Goal: Find specific page/section: Find specific page/section

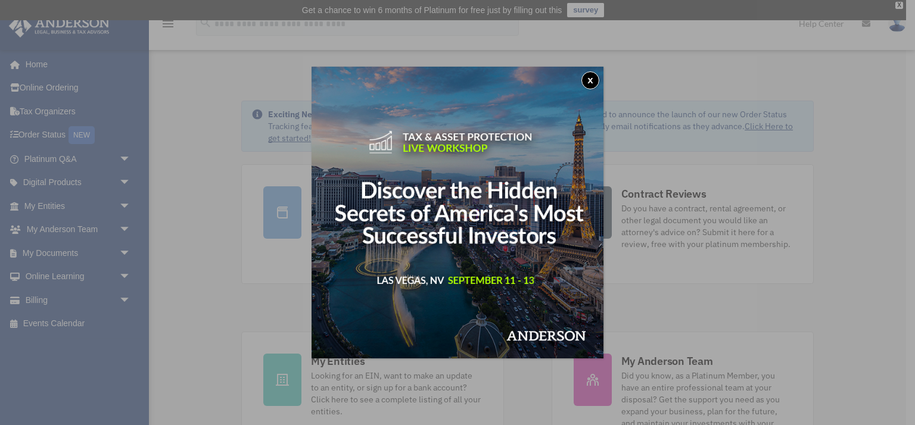
click at [592, 82] on button "x" at bounding box center [590, 80] width 18 height 18
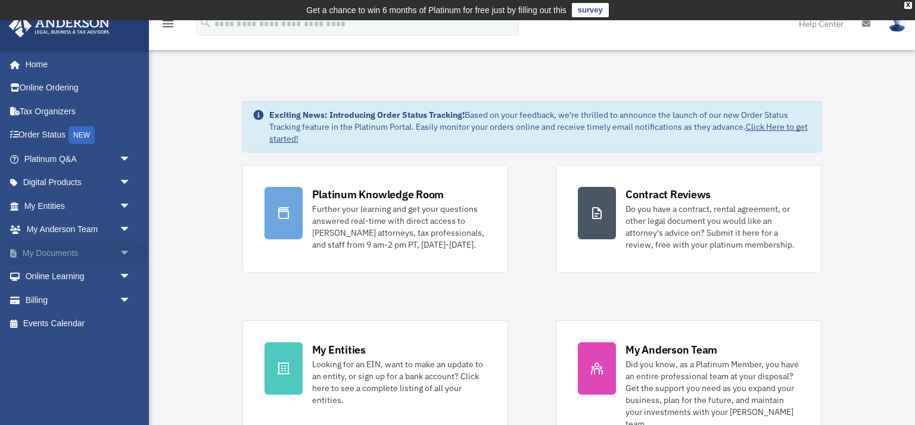
click at [123, 255] on span "arrow_drop_down" at bounding box center [131, 253] width 24 height 24
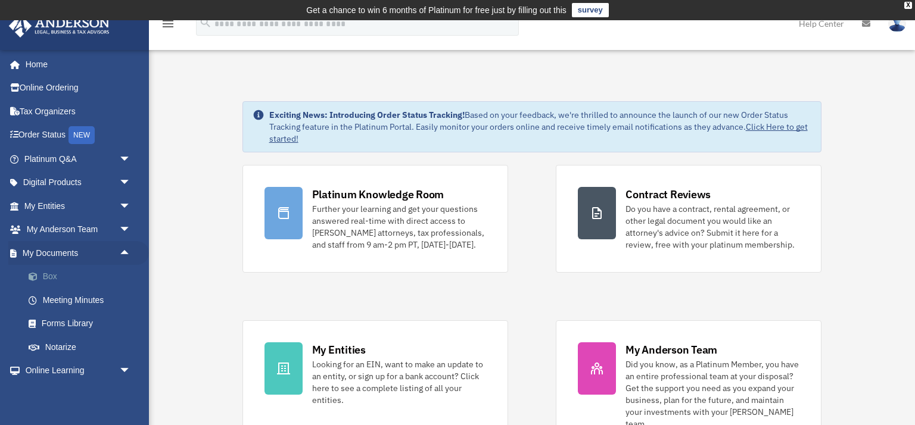
click at [55, 278] on link "Box" at bounding box center [83, 277] width 132 height 24
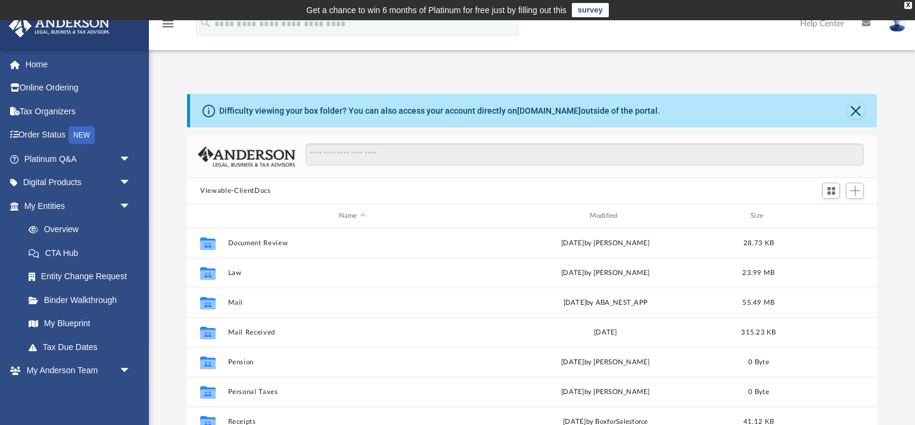
scroll to position [270, 689]
click at [863, 111] on button "Close" at bounding box center [856, 110] width 17 height 17
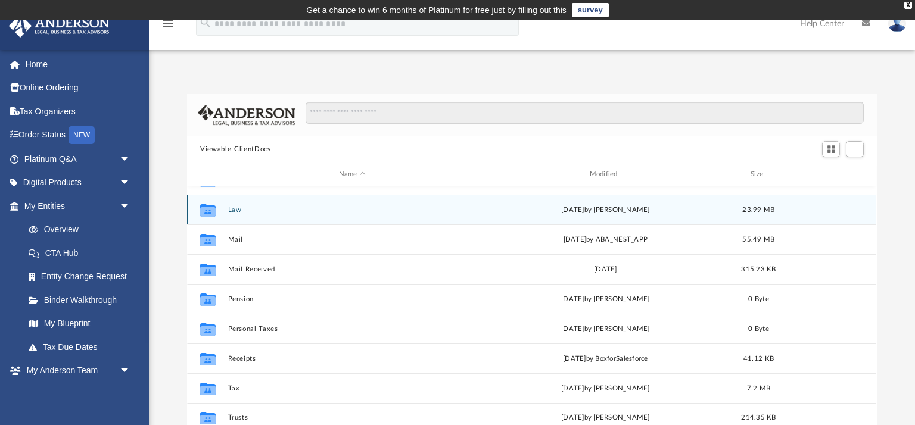
scroll to position [0, 0]
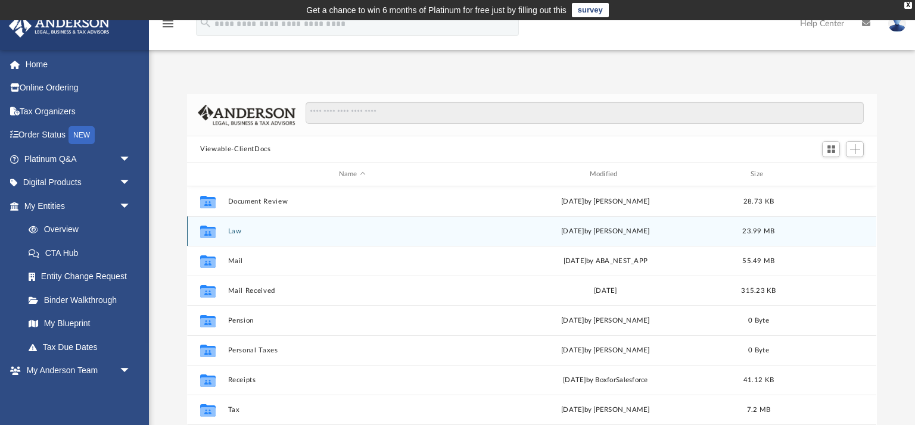
click at [228, 234] on button "Law" at bounding box center [352, 232] width 248 height 8
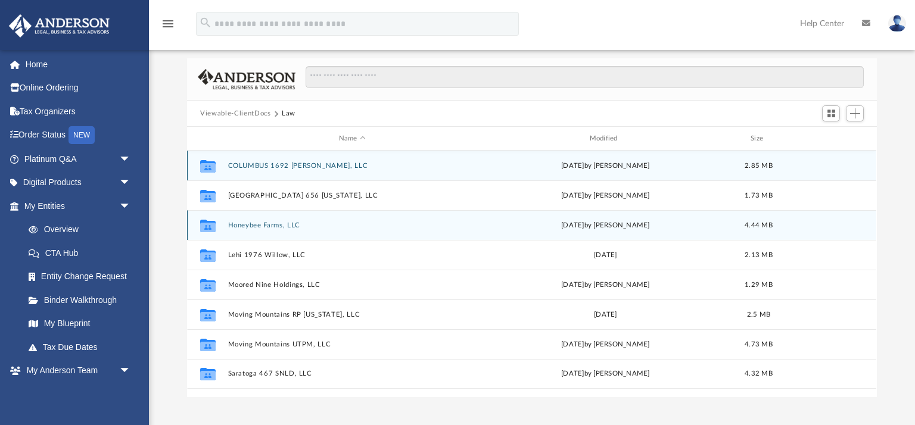
scroll to position [36, 0]
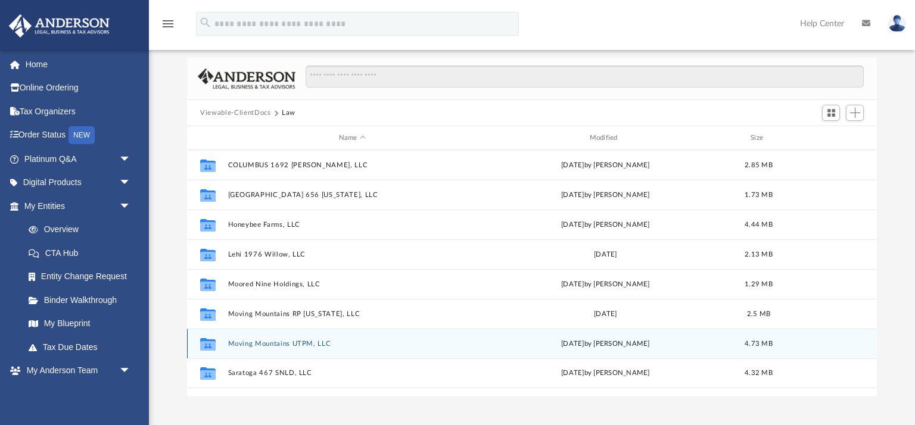
click at [265, 342] on button "Moving Mountains UTPM, LLC" at bounding box center [352, 344] width 248 height 8
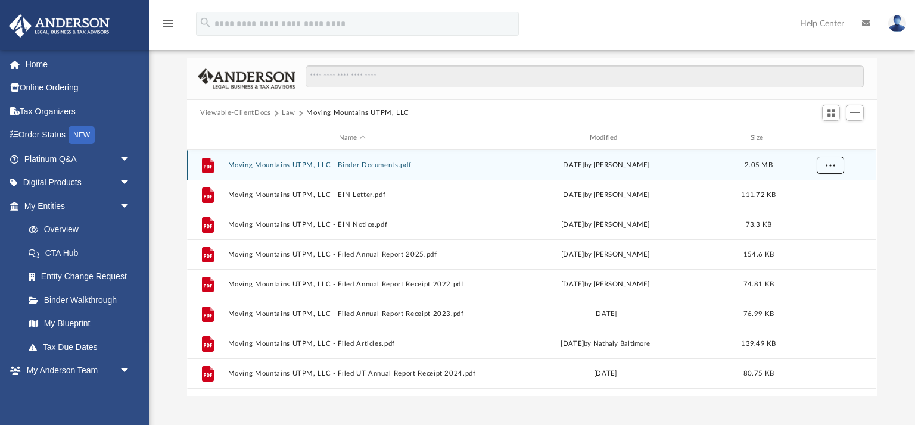
click at [829, 163] on span "More options" at bounding box center [831, 164] width 10 height 7
